Goal: Information Seeking & Learning: Learn about a topic

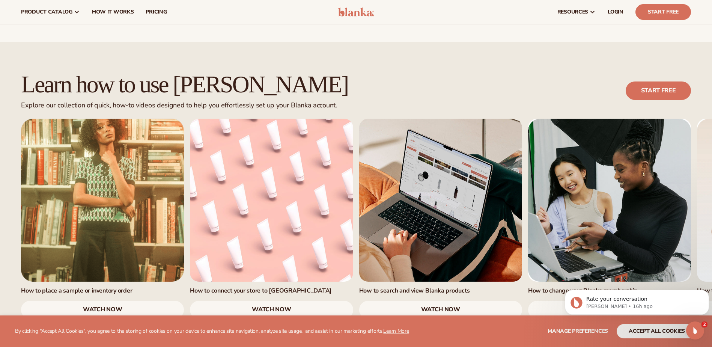
scroll to position [413, 0]
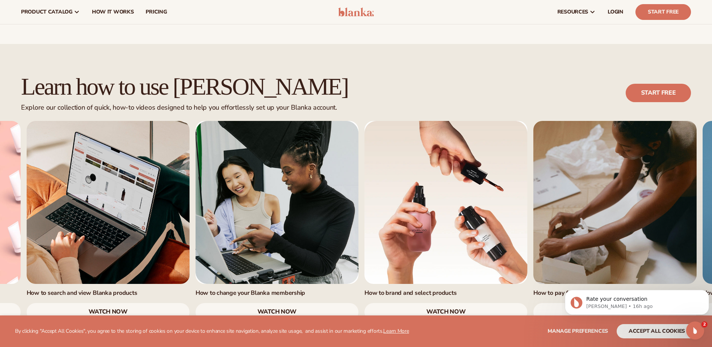
click at [157, 121] on link "3 / 7" at bounding box center [108, 202] width 163 height 163
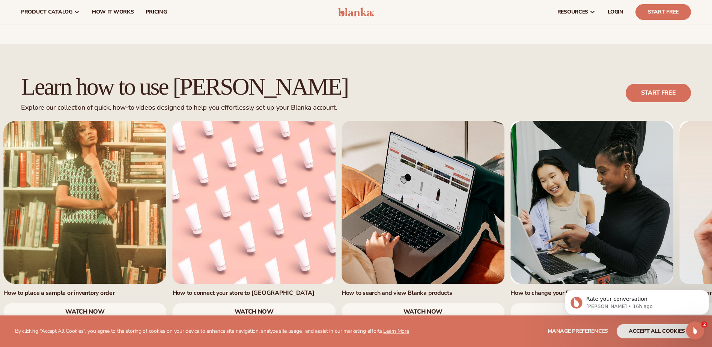
click at [630, 206] on link "4 / 7" at bounding box center [592, 202] width 163 height 163
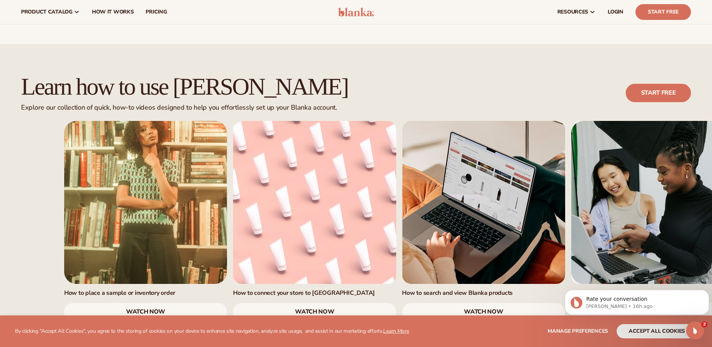
click at [404, 171] on div "How to place a sample or inventory order watch now How to connect your store to…" at bounding box center [399, 221] width 670 height 200
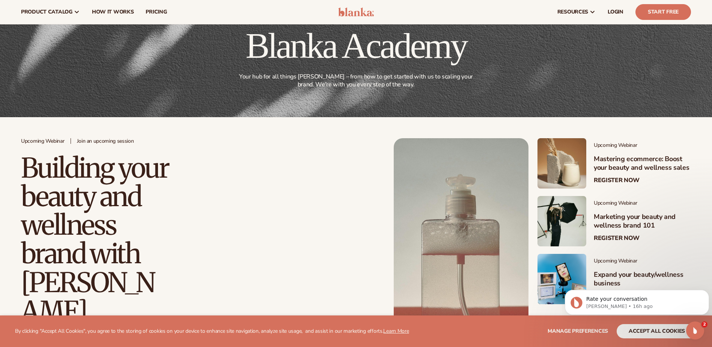
scroll to position [0, 0]
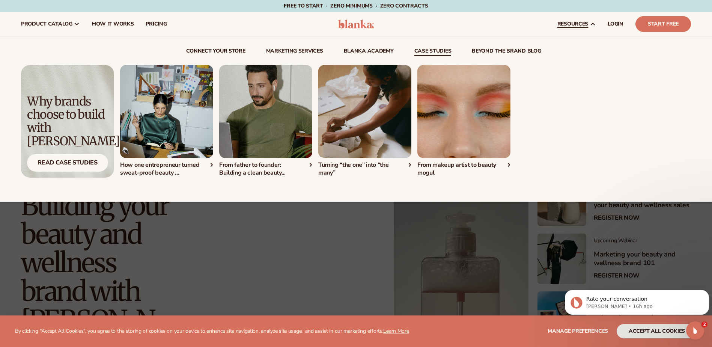
click at [178, 163] on div "How one entrepreneur turned sweat-proof beauty ..." at bounding box center [166, 169] width 93 height 16
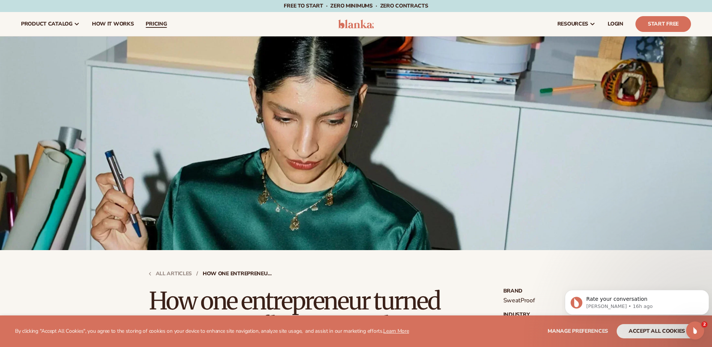
click at [163, 24] on span "pricing" at bounding box center [156, 24] width 21 height 6
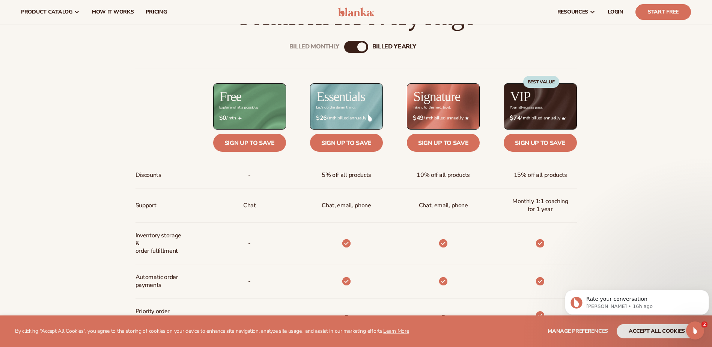
scroll to position [300, 0]
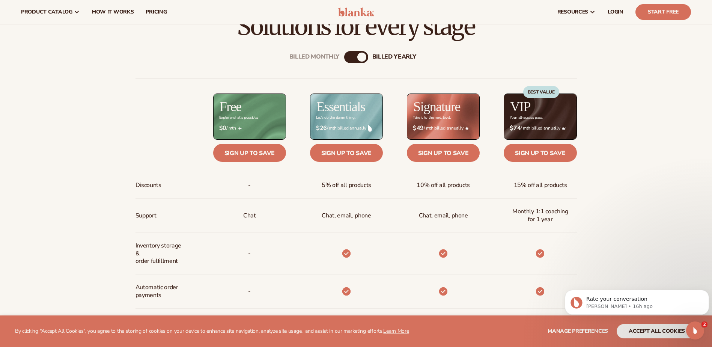
click at [346, 58] on div "Billed Monthly" at bounding box center [348, 57] width 9 height 9
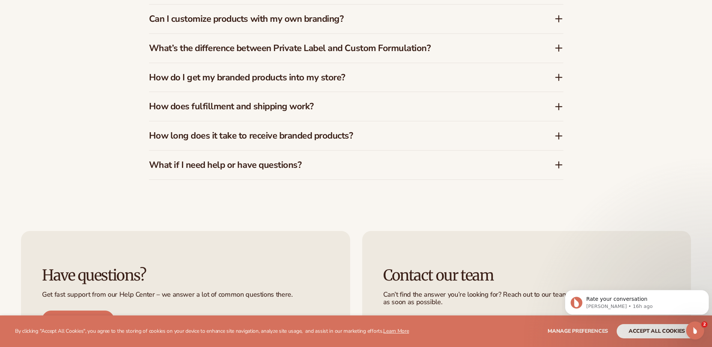
scroll to position [1464, 0]
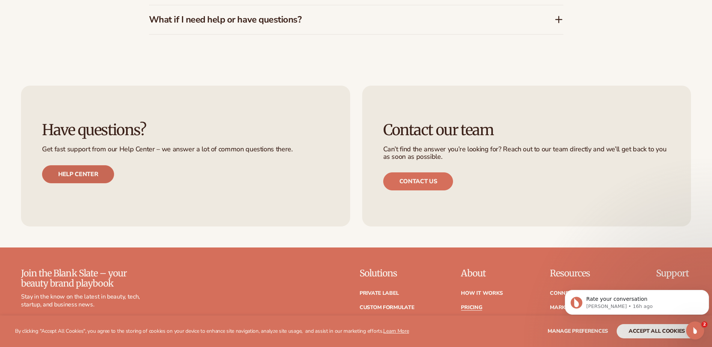
click at [86, 170] on link "Help center" at bounding box center [78, 174] width 72 height 18
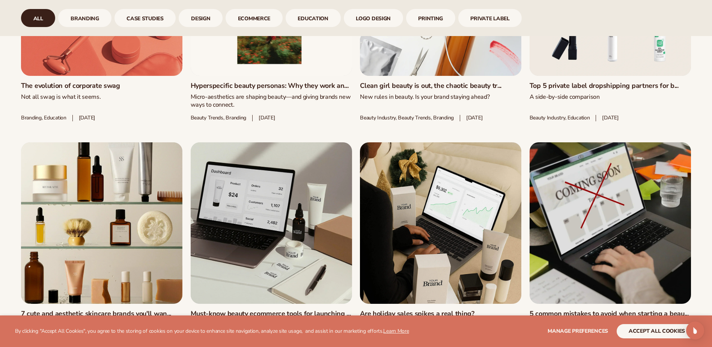
scroll to position [1051, 0]
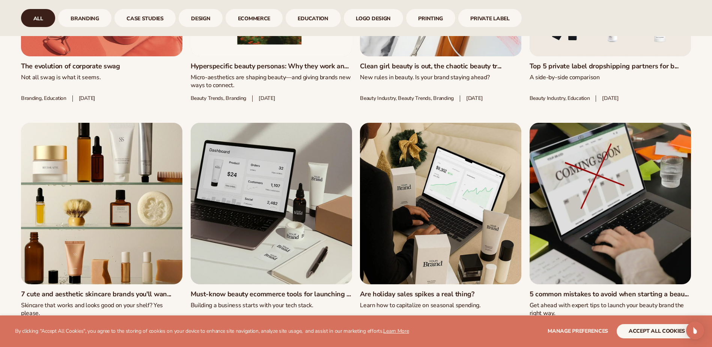
click at [297, 290] on link "Must-know beauty ecommerce tools for launching ..." at bounding box center [271, 294] width 161 height 8
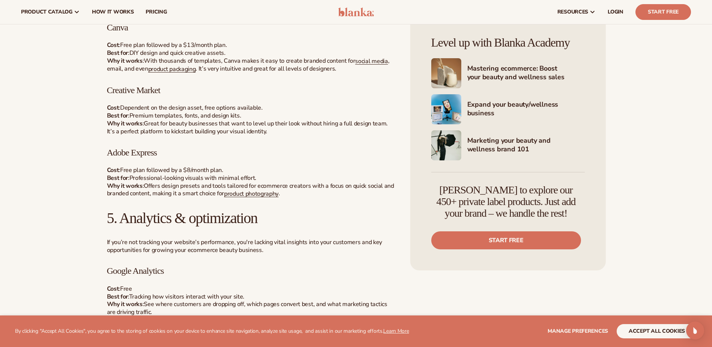
scroll to position [1427, 0]
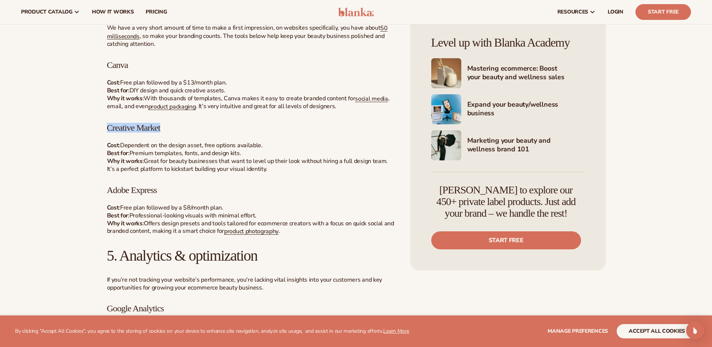
drag, startPoint x: 172, startPoint y: 128, endPoint x: 106, endPoint y: 123, distance: 65.9
click at [106, 123] on div "Beauty industry, Education Must-know beauty ecommerce tools for launching and s…" at bounding box center [356, 38] width 541 height 2839
